Goal: Communication & Community: Answer question/provide support

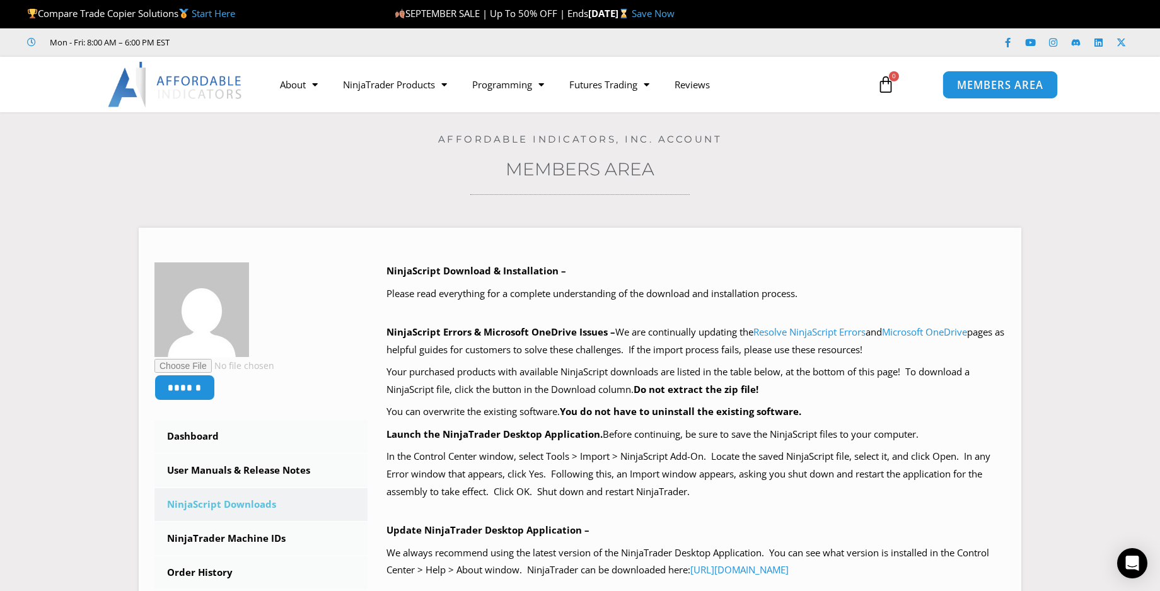
click at [1003, 83] on span "MEMBERS AREA" at bounding box center [1000, 84] width 86 height 11
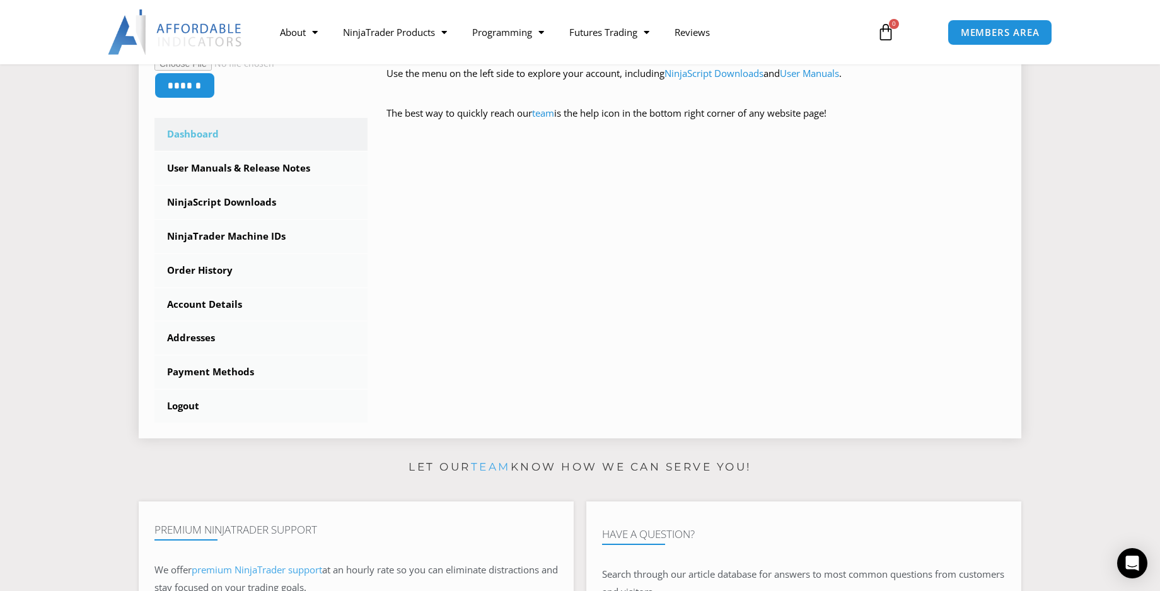
scroll to position [315, 0]
click at [1132, 562] on icon "Open Intercom Messenger" at bounding box center [1132, 563] width 15 height 16
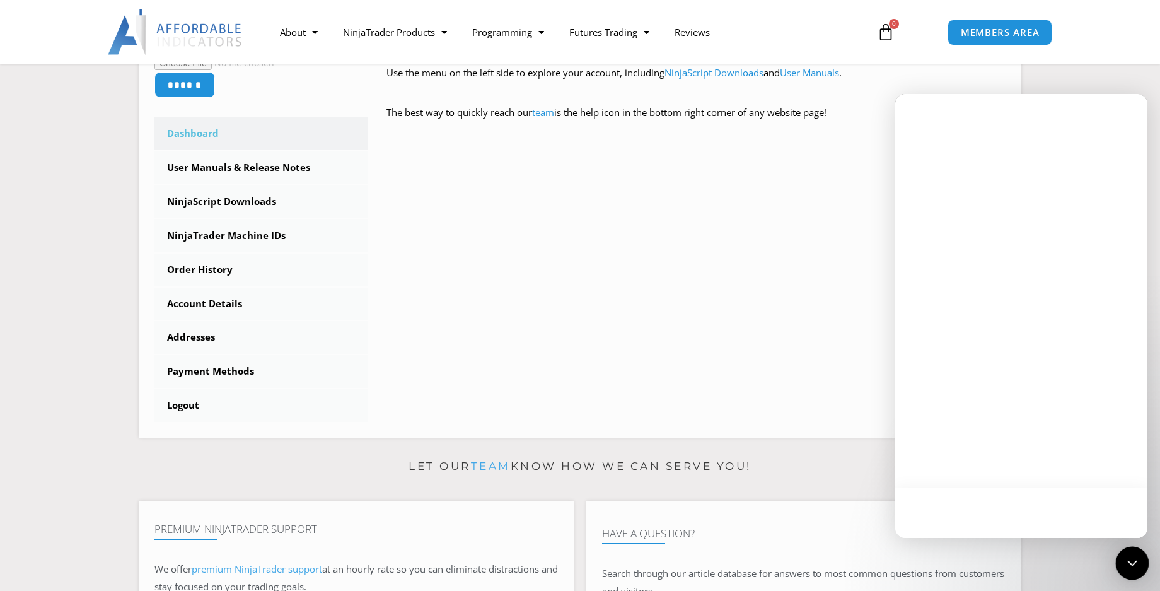
scroll to position [0, 0]
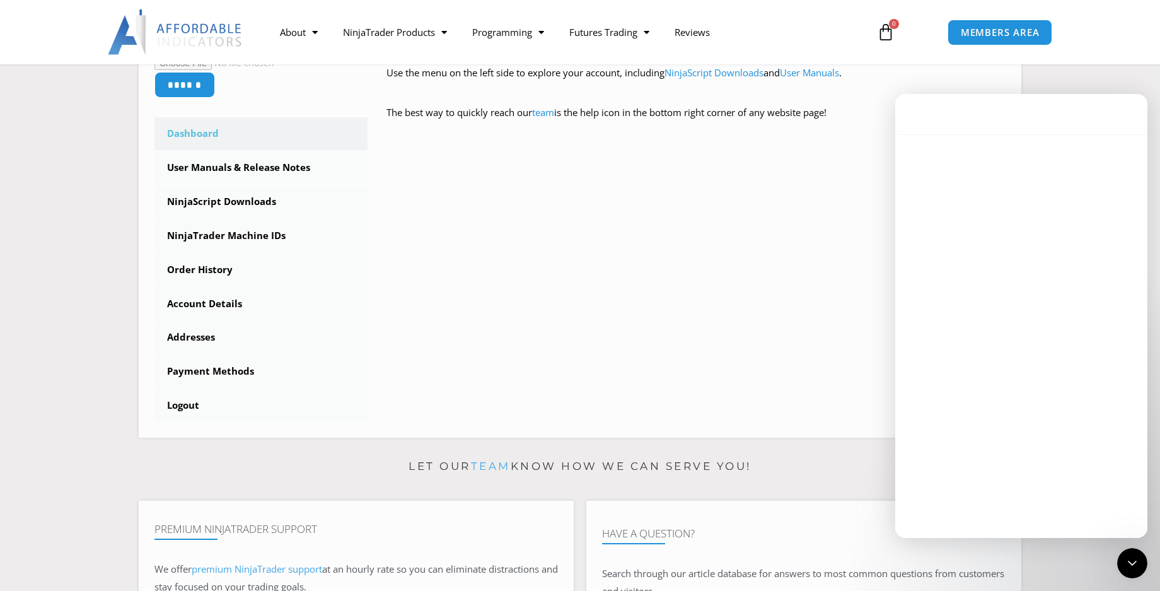
click at [985, 298] on div "Intercom messenger" at bounding box center [1022, 339] width 252 height 411
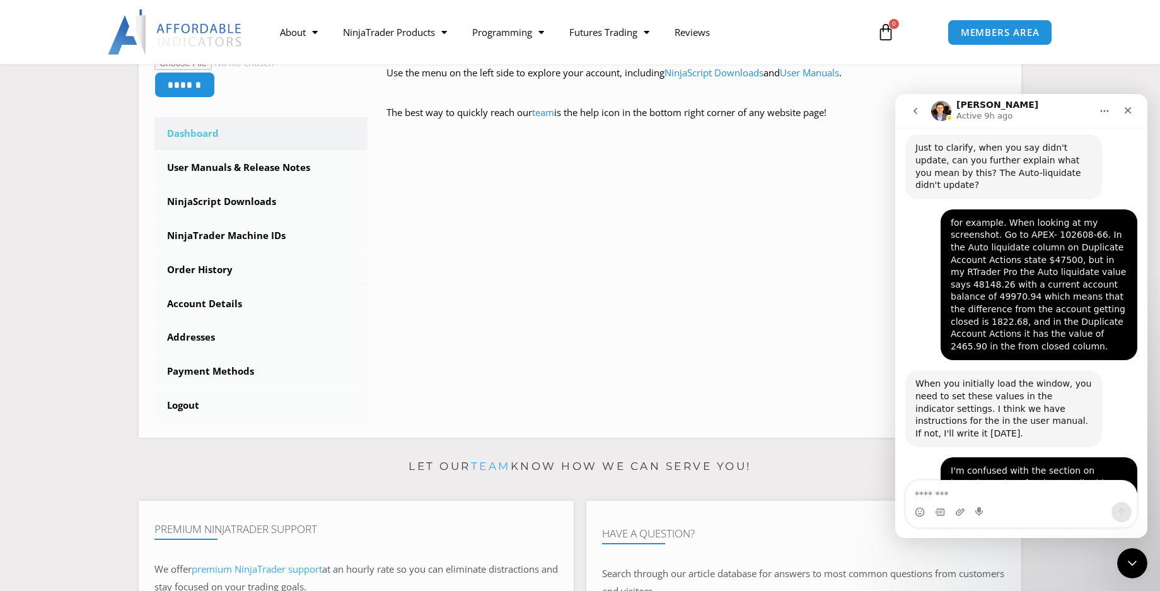
scroll to position [1889, 0]
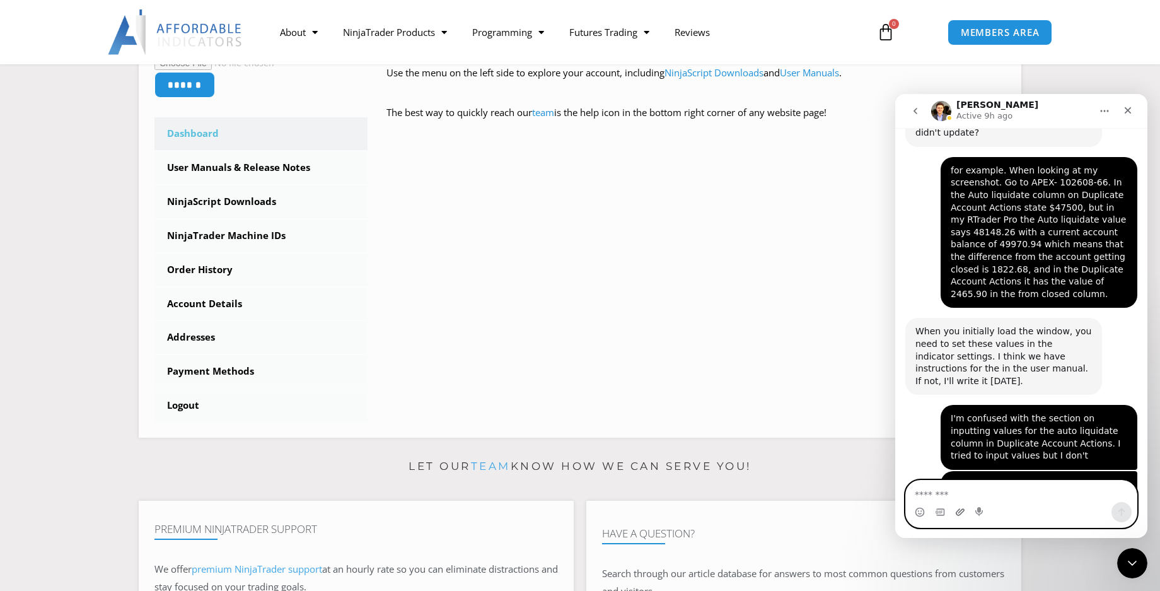
click at [961, 511] on icon "Upload attachment" at bounding box center [960, 511] width 9 height 7
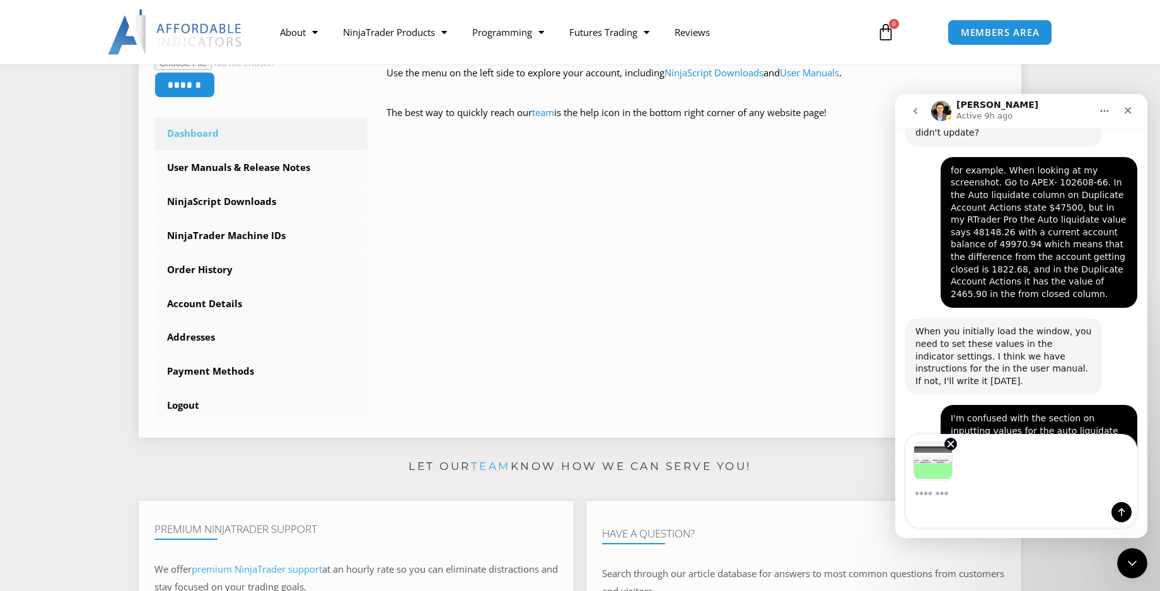
scroll to position [1935, 0]
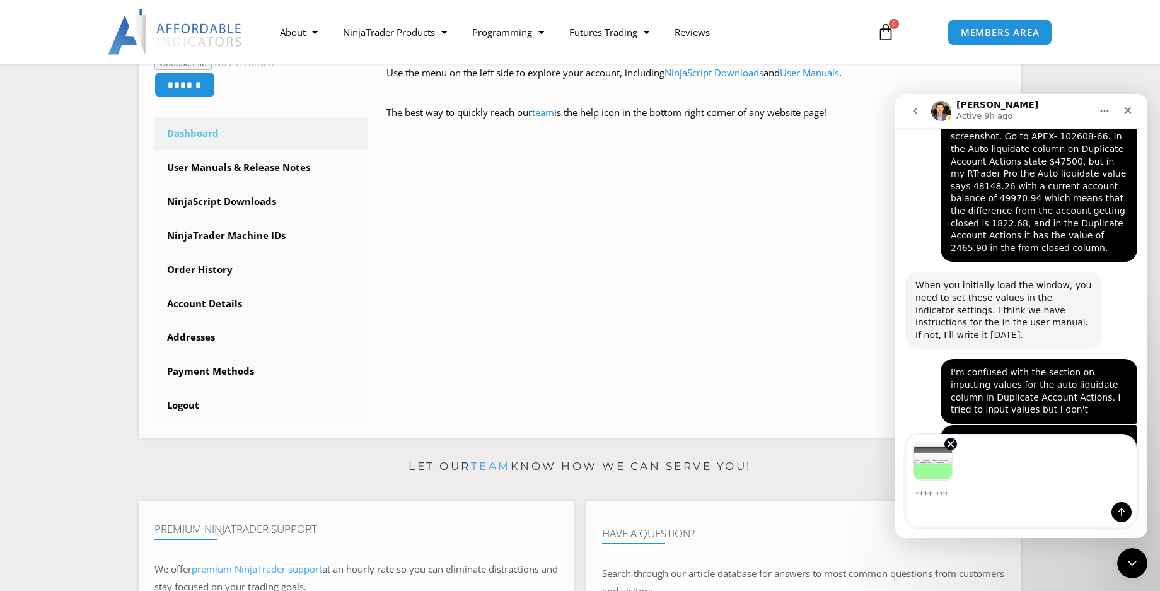
click at [932, 496] on textarea "Message…" at bounding box center [1021, 491] width 231 height 21
type textarea "*"
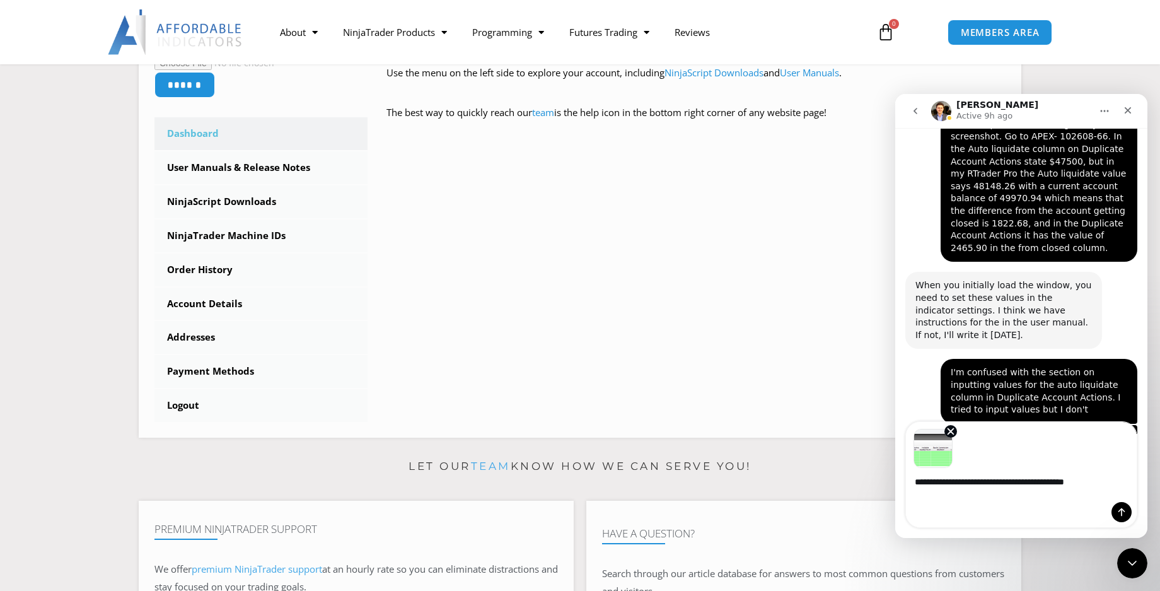
type textarea "**********"
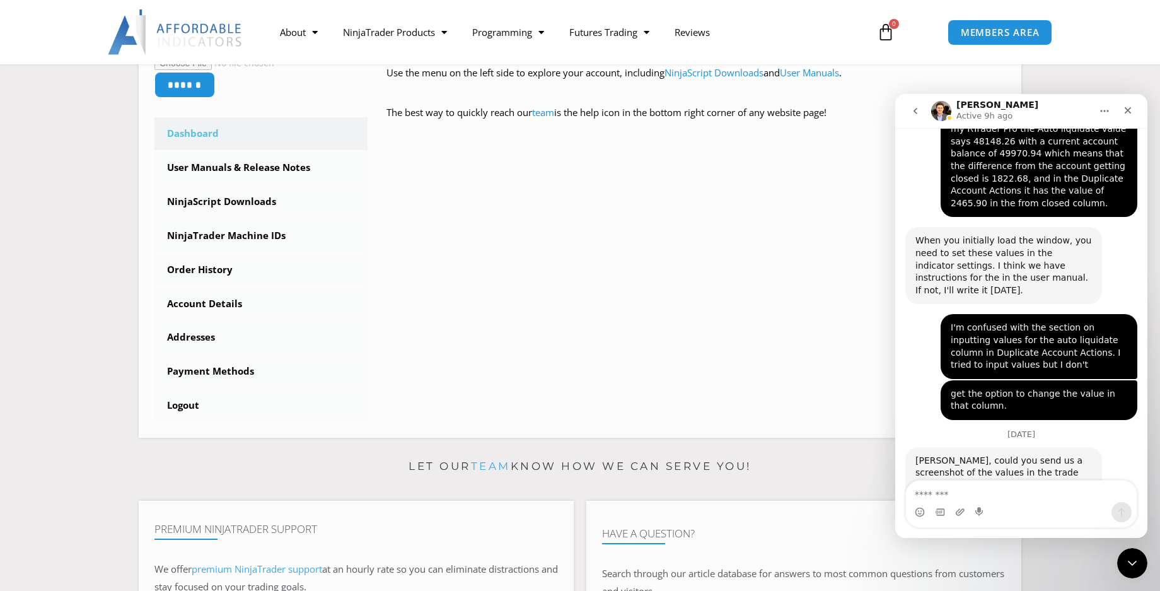
scroll to position [1984, 0]
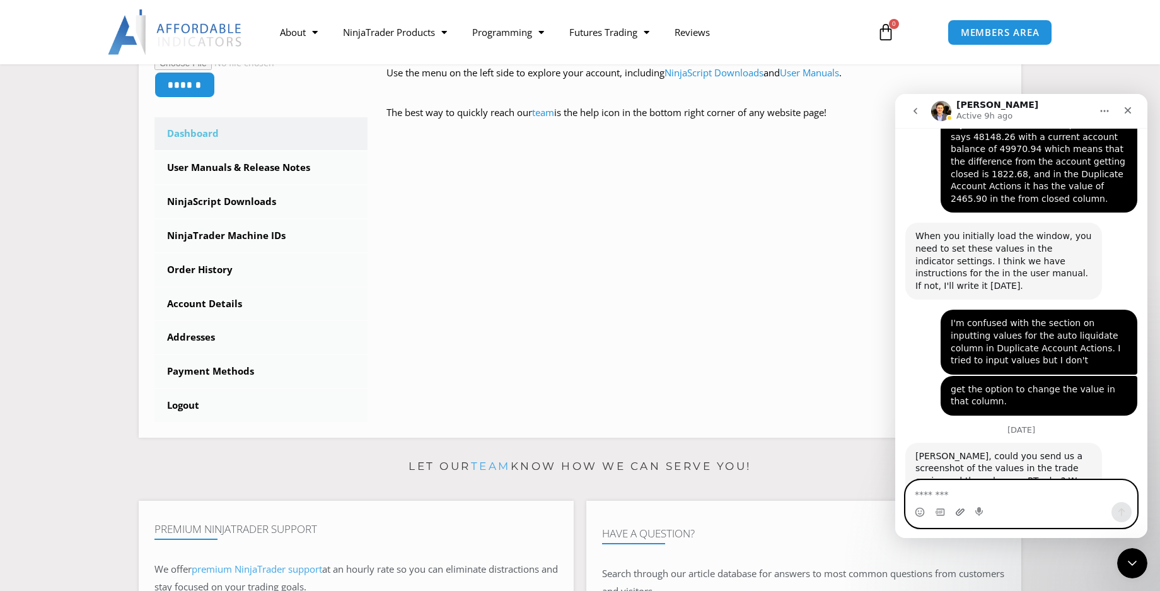
click at [962, 509] on icon "Upload attachment" at bounding box center [961, 512] width 10 height 10
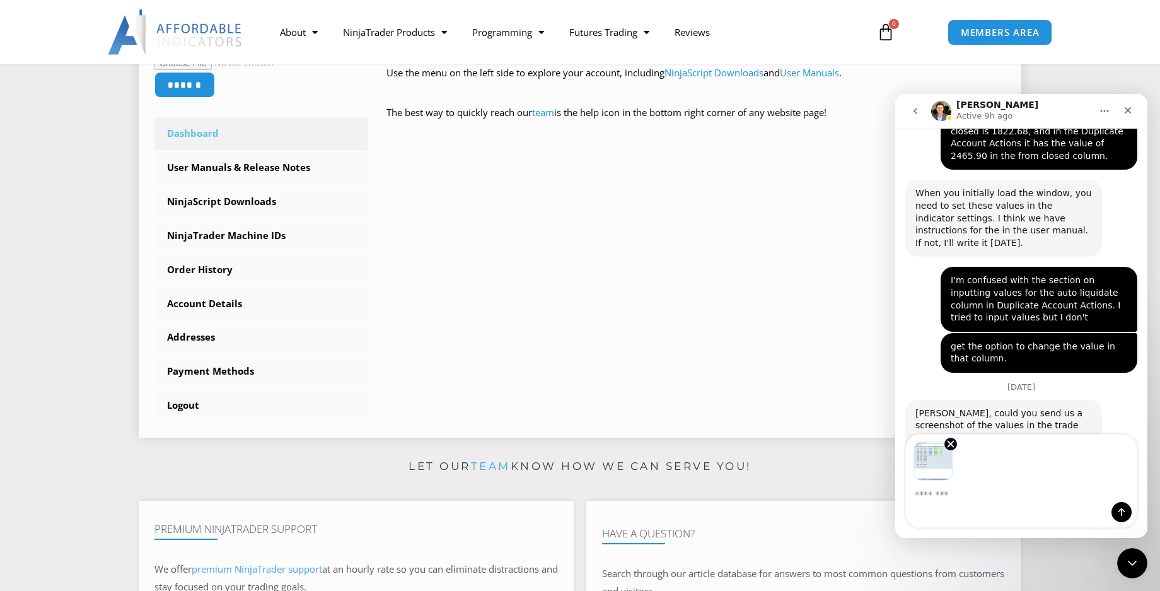
scroll to position [2030, 0]
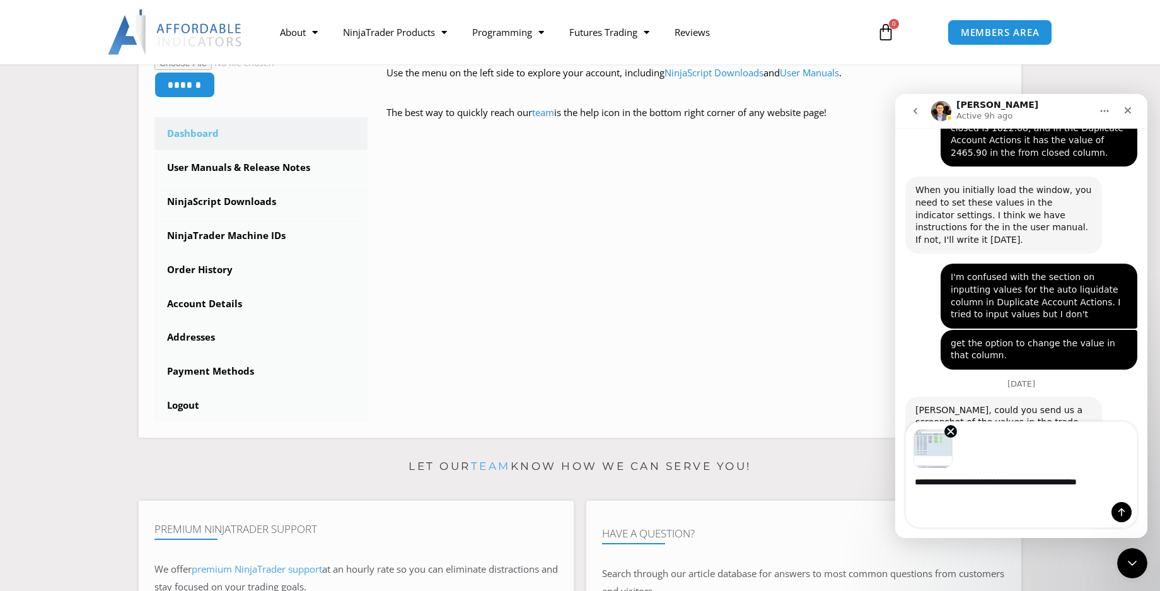
type textarea "**********"
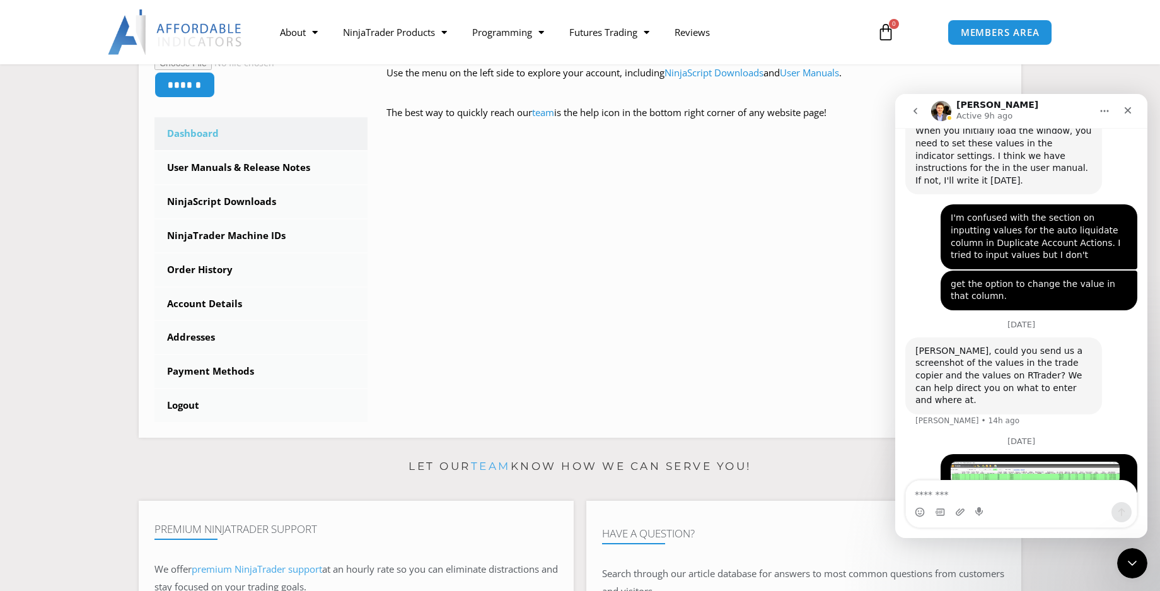
scroll to position [2129, 0]
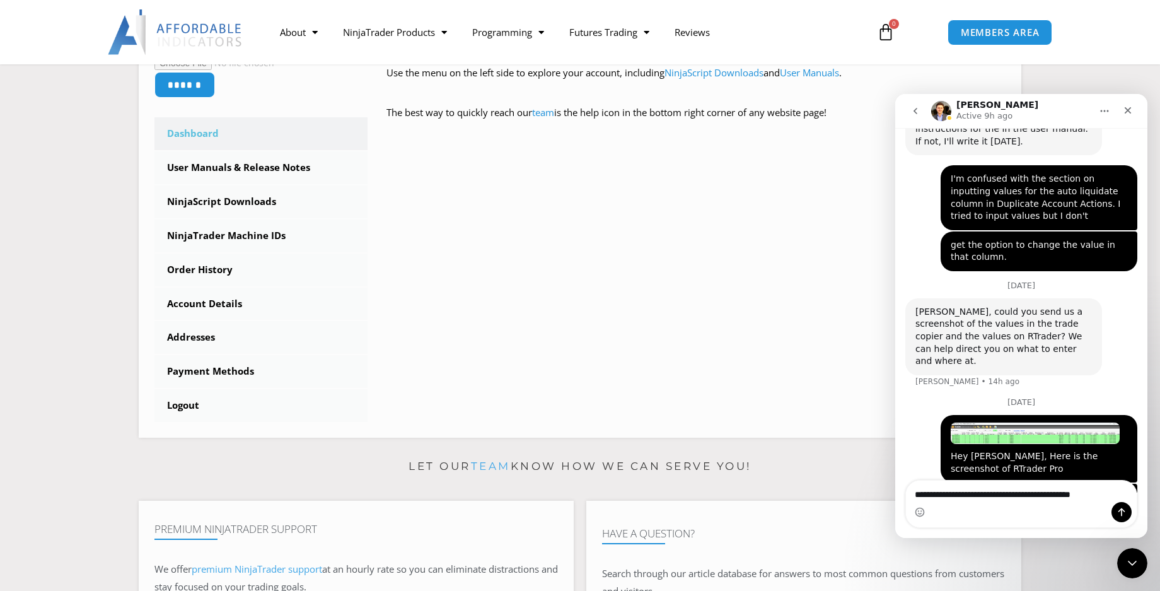
type textarea "**********"
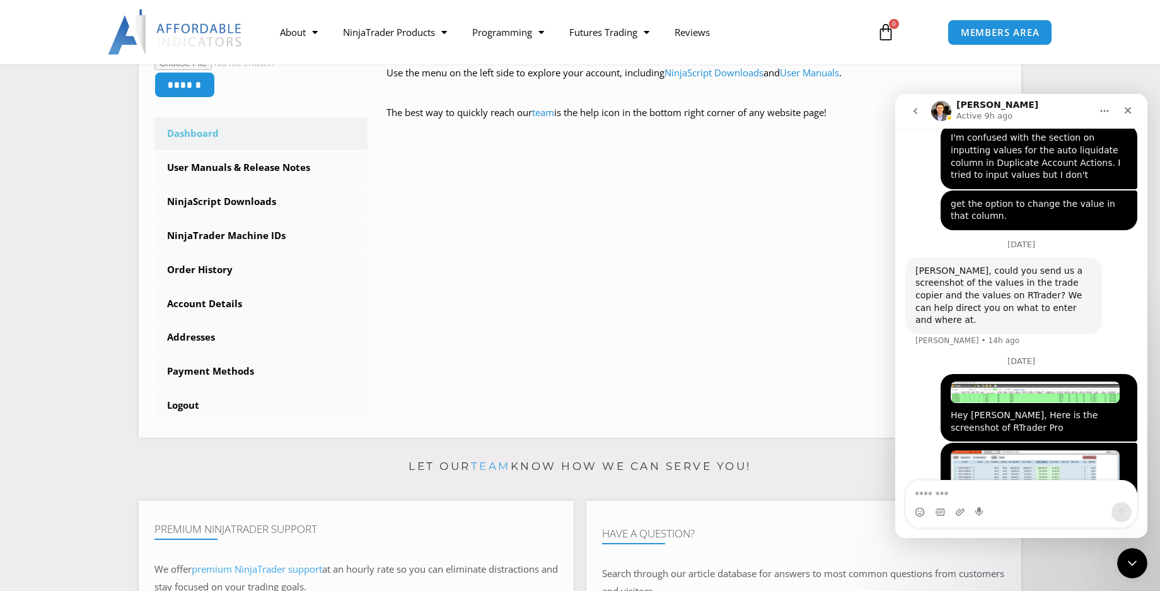
click at [997, 382] on img "Michael says…" at bounding box center [1035, 392] width 169 height 21
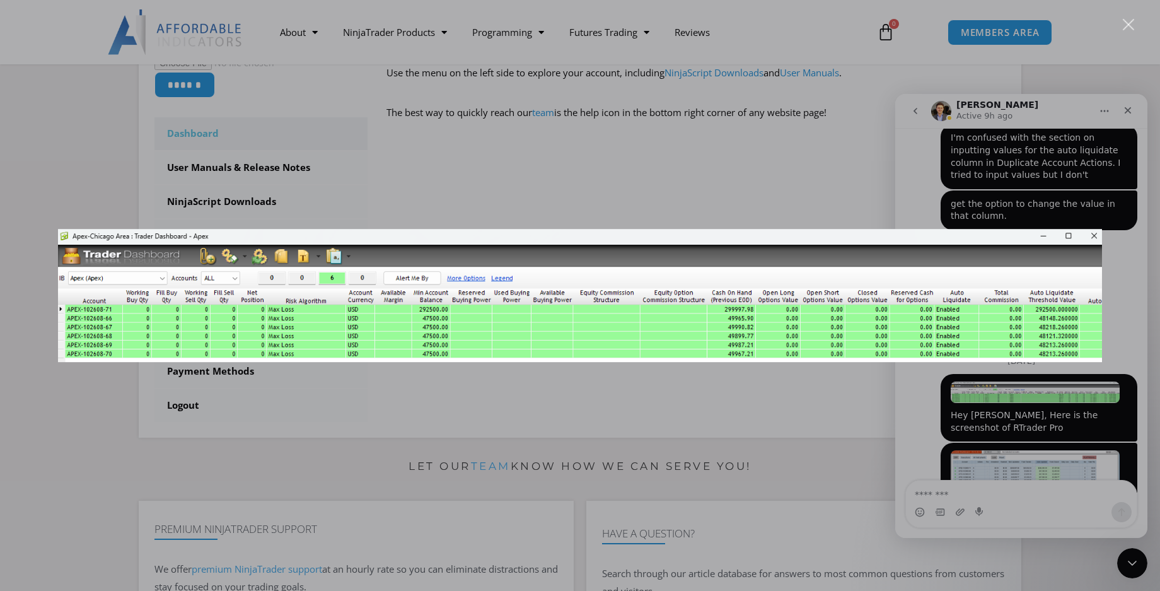
click at [769, 176] on div "Intercom messenger" at bounding box center [580, 295] width 1160 height 591
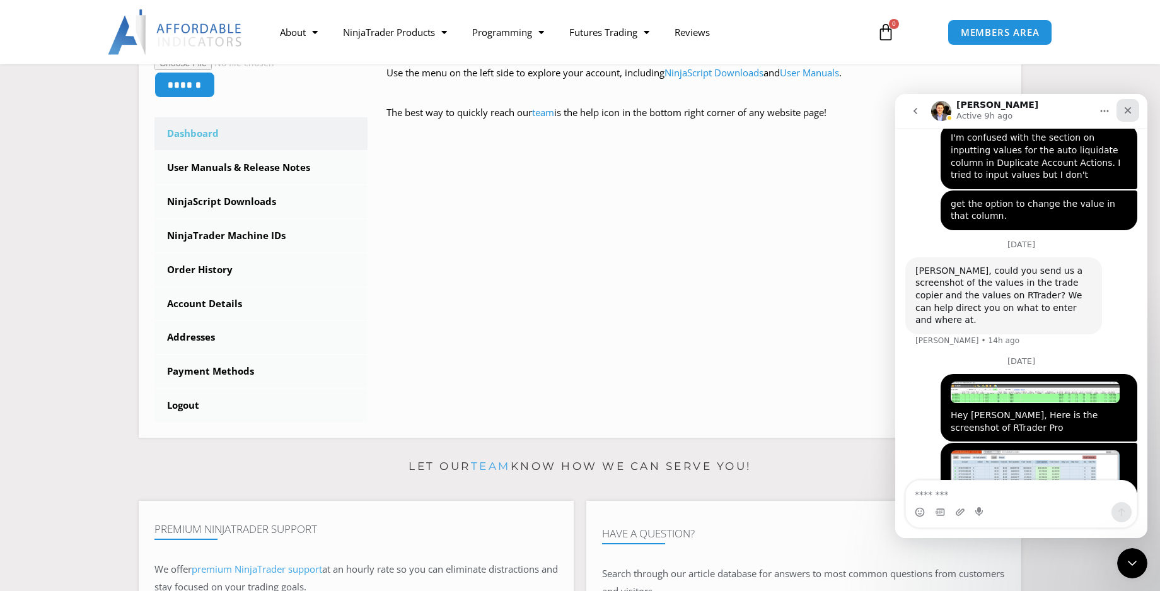
click at [1123, 109] on div "Close" at bounding box center [1128, 110] width 23 height 23
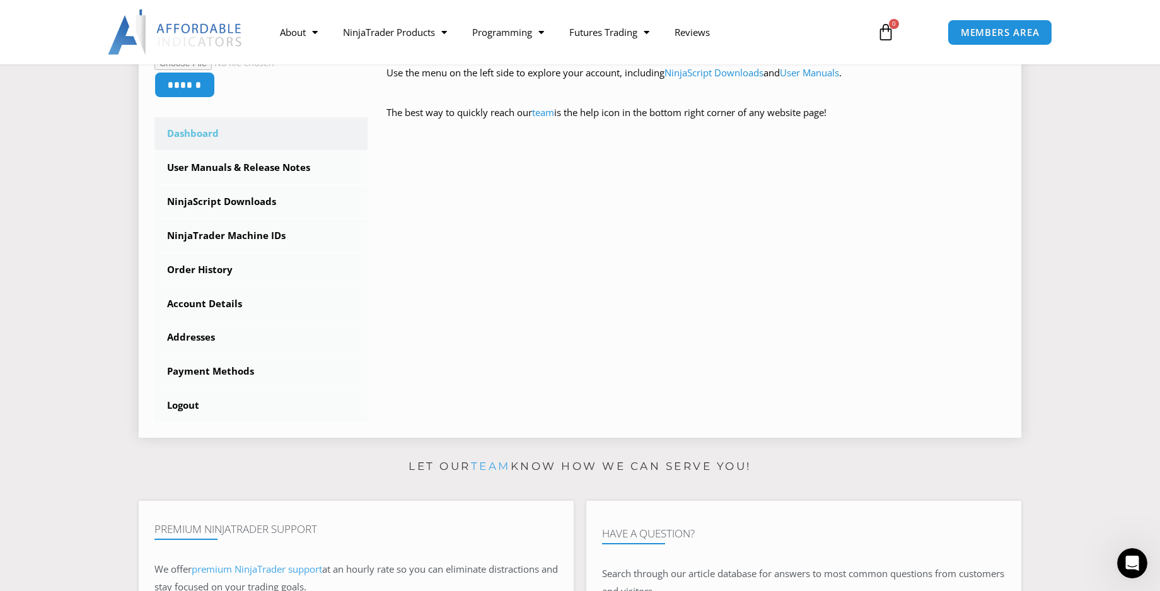
scroll to position [2170, 0]
